Goal: Task Accomplishment & Management: Manage account settings

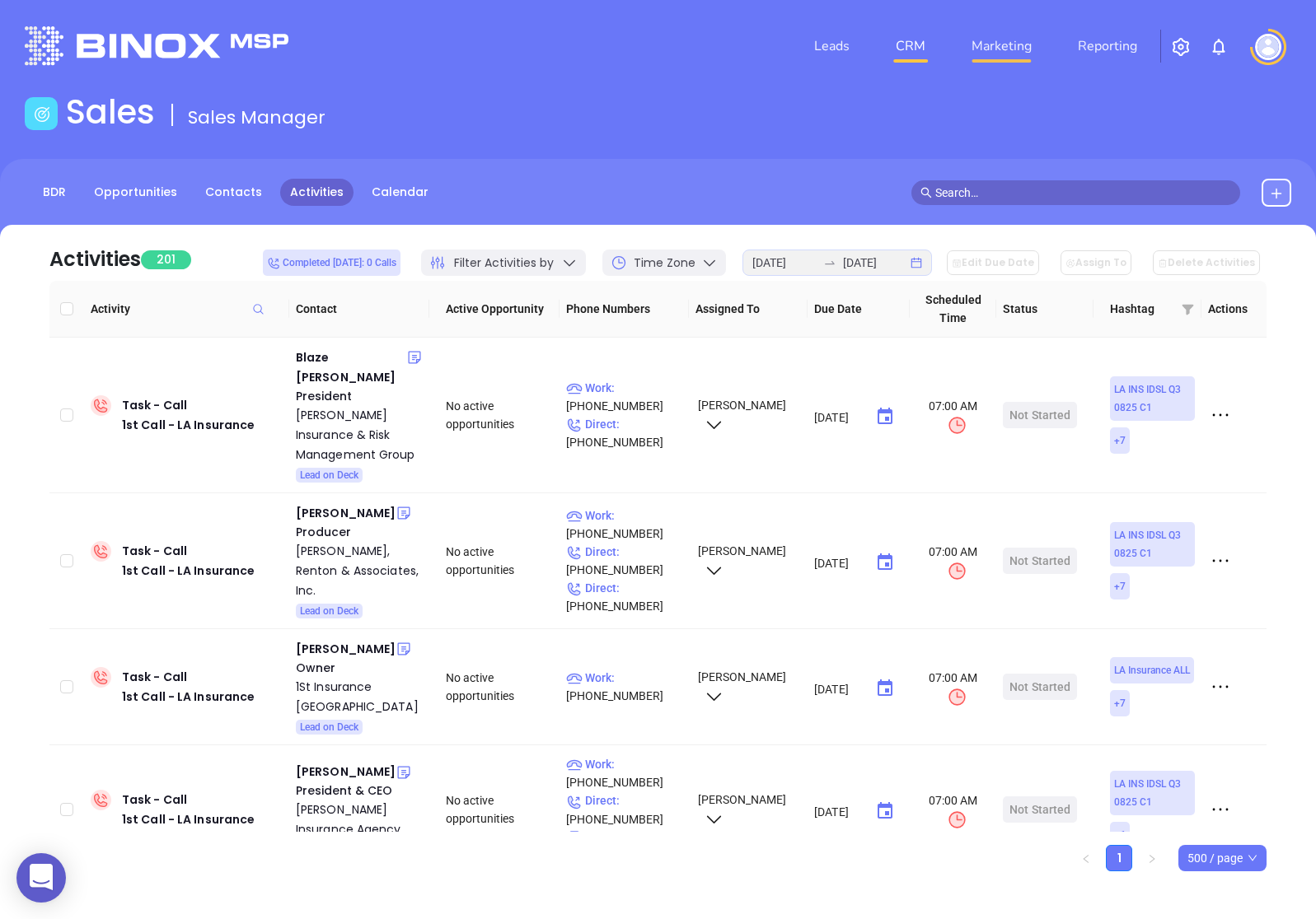
click at [987, 47] on link "Marketing" at bounding box center [1001, 46] width 74 height 33
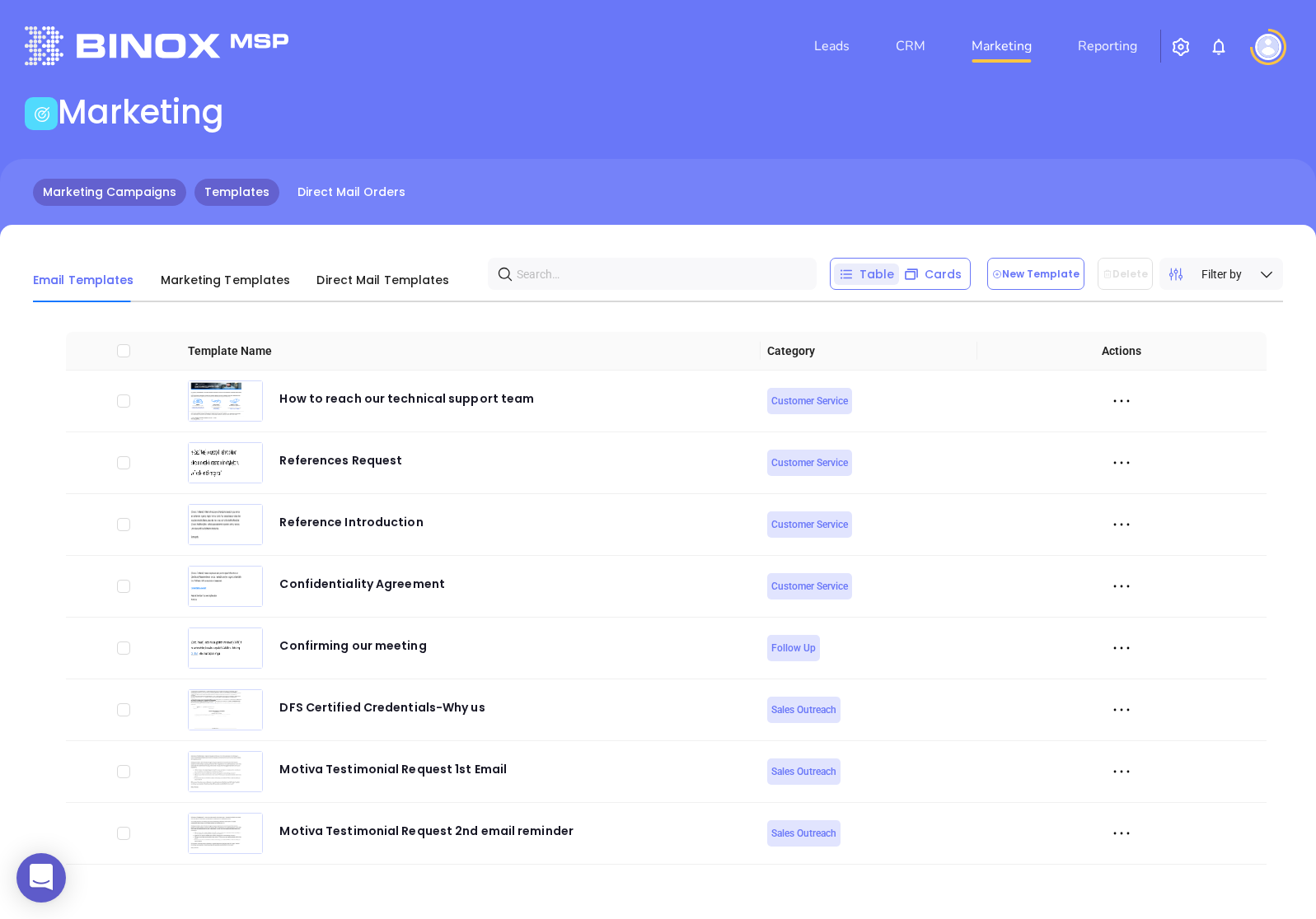
click at [118, 200] on link "Marketing Campaigns" at bounding box center [109, 193] width 153 height 27
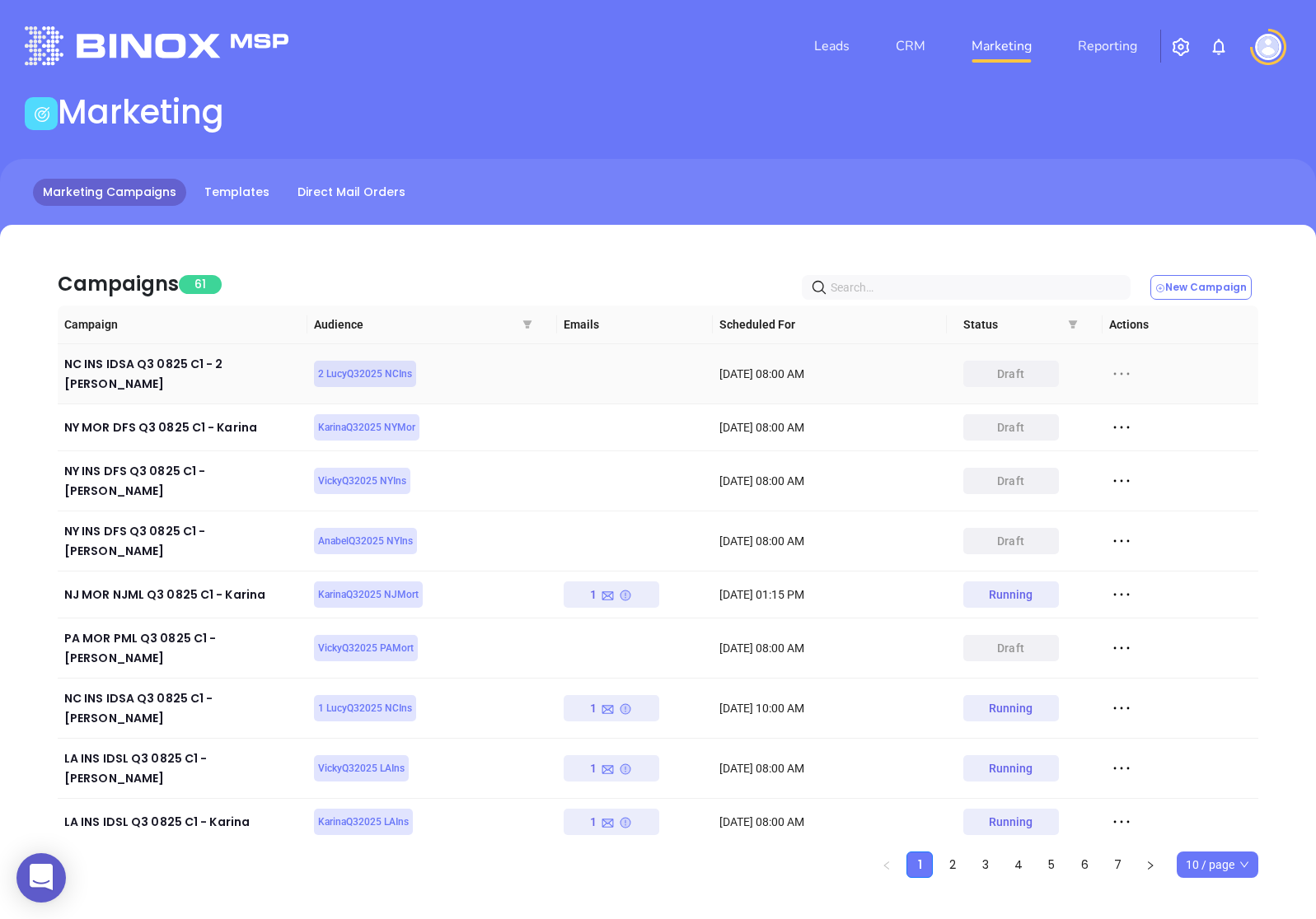
click at [1122, 373] on icon at bounding box center [1121, 374] width 15 height 3
click at [1135, 404] on div "Edit" at bounding box center [1197, 397] width 149 height 18
click at [1121, 707] on icon at bounding box center [1121, 708] width 15 height 3
click at [1133, 705] on icon at bounding box center [1129, 711] width 13 height 13
click at [1127, 594] on icon at bounding box center [1121, 595] width 15 height 3
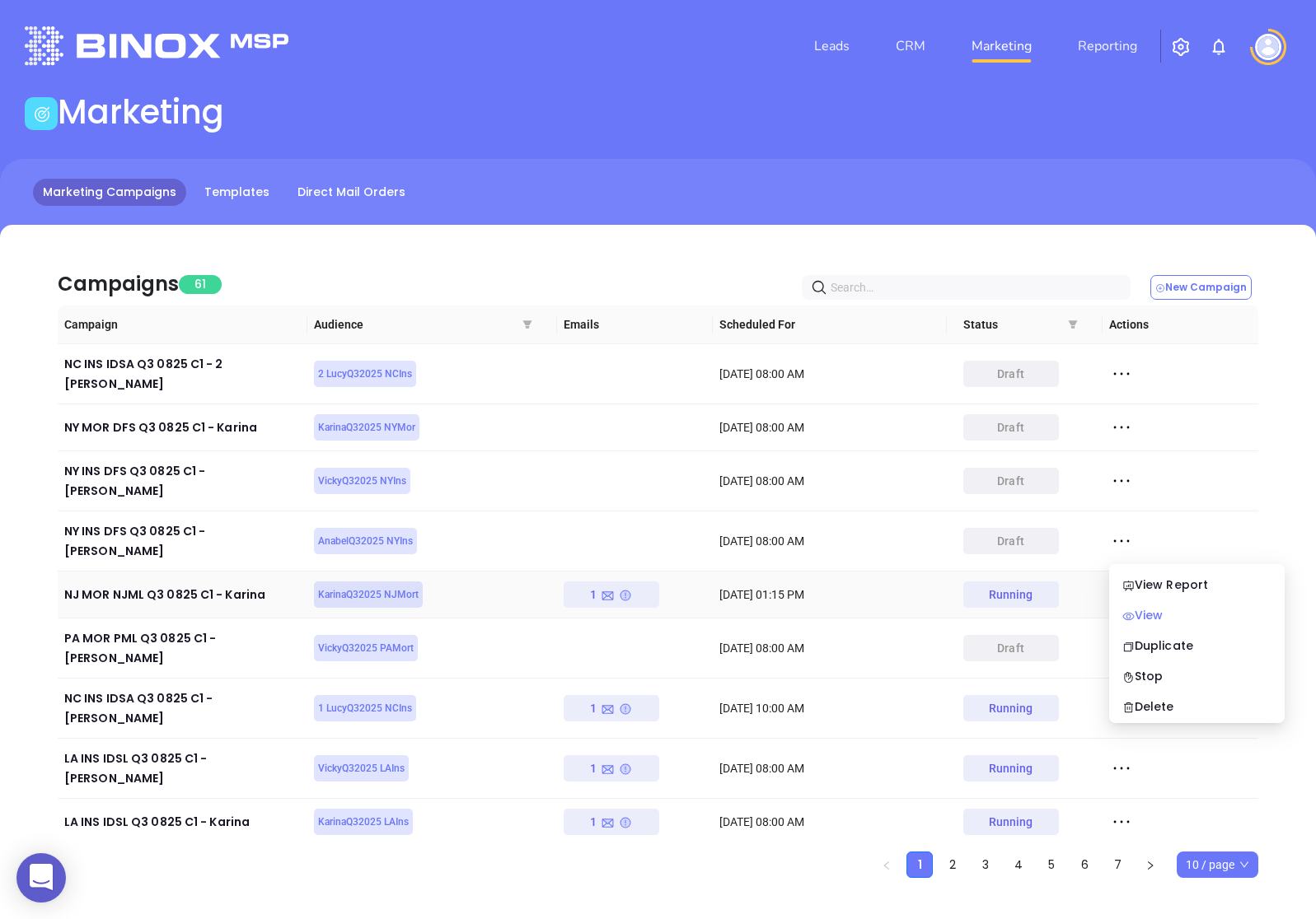
click at [1141, 611] on div "View" at bounding box center [1197, 616] width 149 height 18
click at [1116, 582] on icon at bounding box center [1121, 594] width 25 height 25
click at [1133, 626] on li "View" at bounding box center [1197, 616] width 169 height 35
